Goal: Task Accomplishment & Management: Complete application form

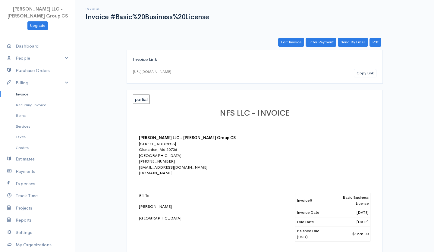
click at [27, 93] on link "Invoice" at bounding box center [37, 94] width 75 height 11
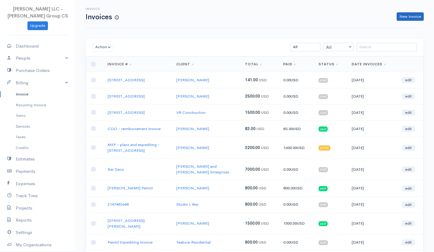
click at [414, 17] on link "New Invoice" at bounding box center [410, 16] width 27 height 9
select select "[GEOGRAPHIC_DATA]"
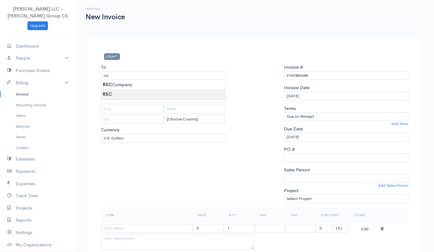
type input "RSC"
type input "[STREET_ADDRESS][US_STATE]"
type input "[GEOGRAPHIC_DATA]"
type input "MD"
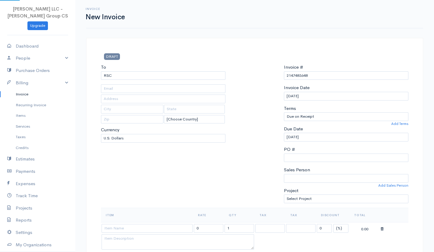
type input "20912"
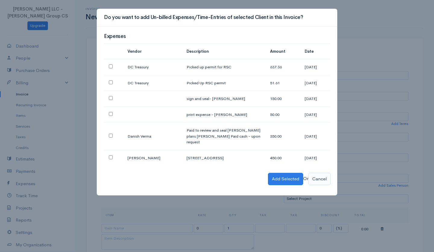
click at [317, 173] on button "Cancel" at bounding box center [320, 179] width 22 height 12
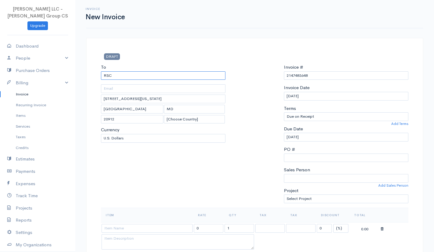
click at [135, 74] on input "RSC" at bounding box center [163, 75] width 125 height 9
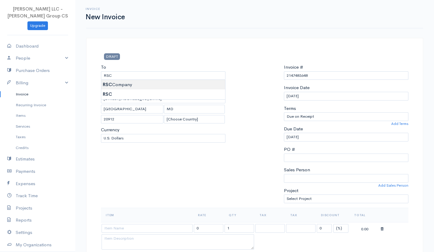
type input "RSC Company"
type input "[PERSON_NAME][EMAIL_ADDRESS][DOMAIN_NAME]"
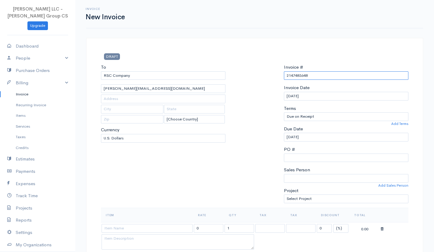
click at [297, 76] on input "2147483648" at bounding box center [346, 75] width 125 height 9
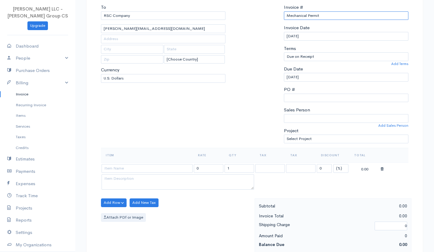
scroll to position [61, 0]
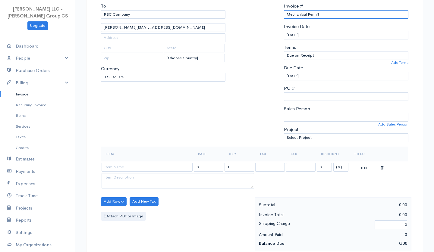
type input "Mechanical Permit"
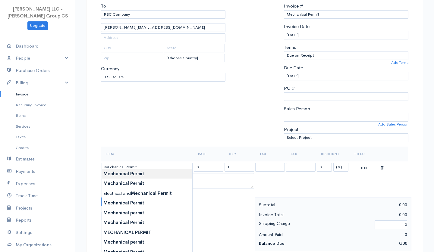
type input "Mechanical Permit"
click at [170, 176] on body "[PERSON_NAME] LLC - [PERSON_NAME] Group CS Upgrade Dashboard People Clients Ven…" at bounding box center [217, 217] width 434 height 557
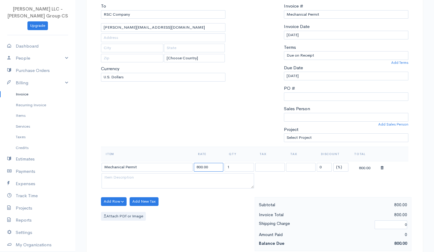
drag, startPoint x: 198, startPoint y: 165, endPoint x: 191, endPoint y: 165, distance: 7.8
click at [191, 165] on tr "Mechanical Permit 800.00 1 0 (%) Flat 800.00" at bounding box center [255, 167] width 308 height 12
type input "700.00"
click at [169, 165] on input "Mechanical Permit" at bounding box center [147, 167] width 91 height 9
type input "Mechanical Permit- DPIE"
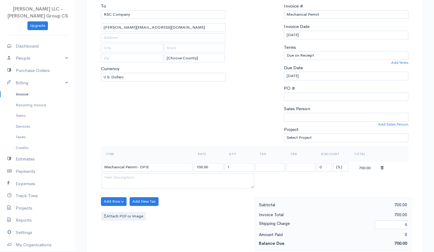
click at [183, 125] on div "To RSC Company [EMAIL_ADDRESS][DOMAIN_NAME] [Choose Country] [GEOGRAPHIC_DATA] …" at bounding box center [163, 75] width 131 height 144
click at [119, 202] on button "Add Row" at bounding box center [114, 202] width 26 height 9
click at [122, 209] on link "Add Item Row" at bounding box center [125, 214] width 48 height 11
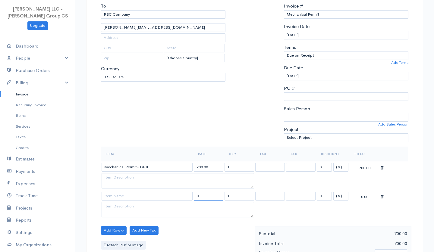
drag, startPoint x: 209, startPoint y: 195, endPoint x: 183, endPoint y: 194, distance: 25.7
click at [183, 194] on tr "0 1 0 (%) Flat 0.00" at bounding box center [255, 197] width 308 height 12
type input "290"
type input "DPIE - Permit Fee"
click at [222, 232] on div "Add Row Add Item Row Add Time Row Add New Tax Attach PDf or Image" at bounding box center [176, 254] width 157 height 54
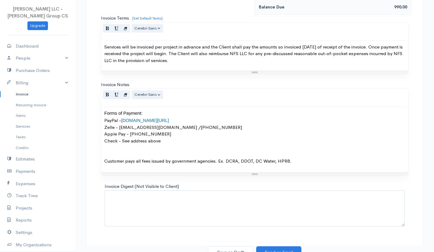
scroll to position [327, 0]
click at [231, 247] on button "Save as Draft" at bounding box center [230, 253] width 45 height 12
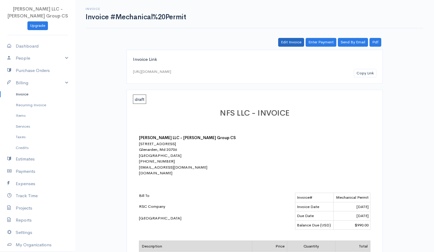
click at [298, 41] on link "Edit Invoice" at bounding box center [291, 42] width 26 height 9
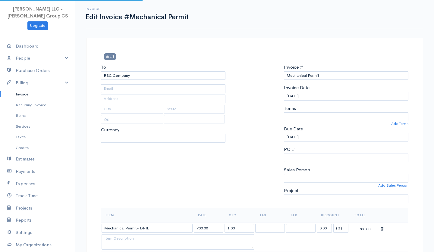
type input "[PERSON_NAME][EMAIL_ADDRESS][DOMAIN_NAME]"
select select "[GEOGRAPHIC_DATA]"
select select "USD"
select select "0"
select select
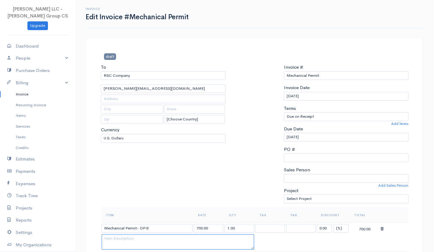
click at [177, 238] on textarea at bounding box center [178, 243] width 153 height 16
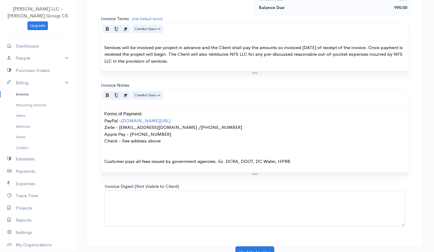
scroll to position [326, 0]
type textarea "4321 [PERSON_NAME]"
click at [254, 247] on button "Update Invoice" at bounding box center [255, 253] width 39 height 12
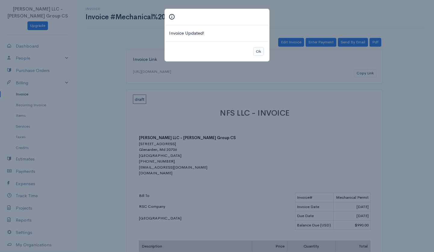
click at [259, 51] on button "Ok" at bounding box center [258, 51] width 11 height 9
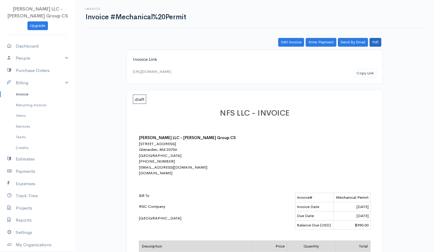
click at [379, 41] on link "Pdf" at bounding box center [376, 42] width 12 height 9
click at [378, 41] on link "Pdf" at bounding box center [376, 42] width 12 height 9
